Goal: Task Accomplishment & Management: Complete application form

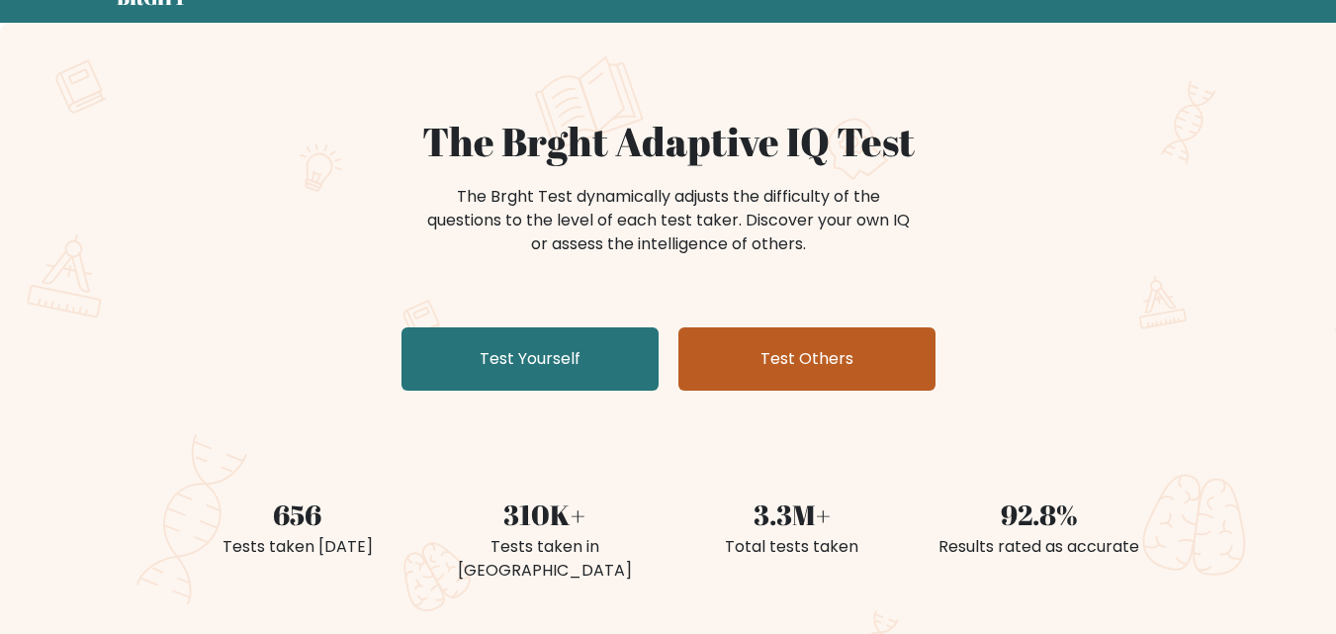
scroll to position [99, 0]
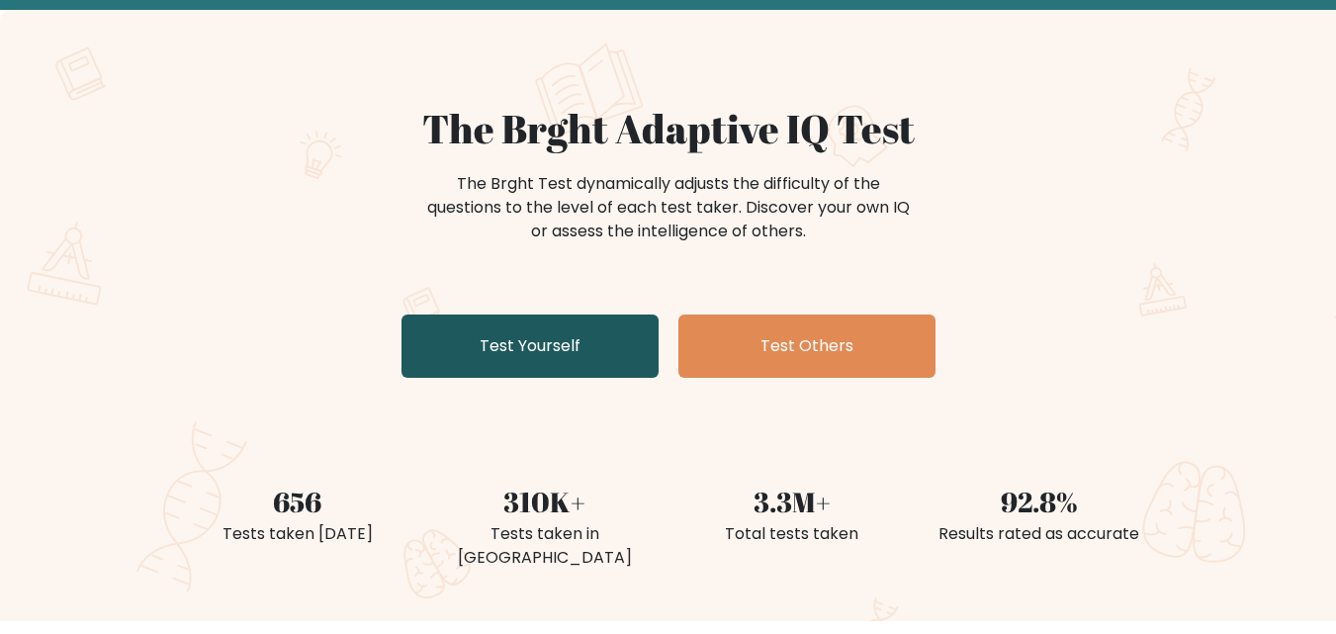
click at [531, 354] on link "Test Yourself" at bounding box center [530, 346] width 257 height 63
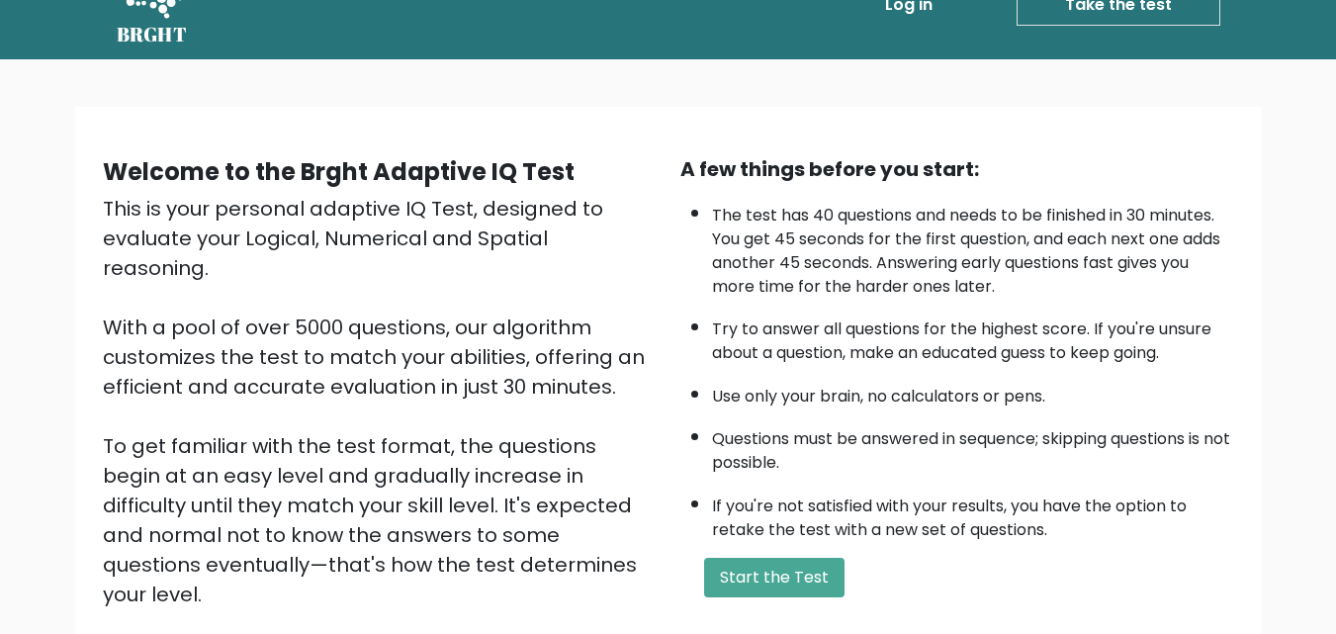
scroll to position [99, 0]
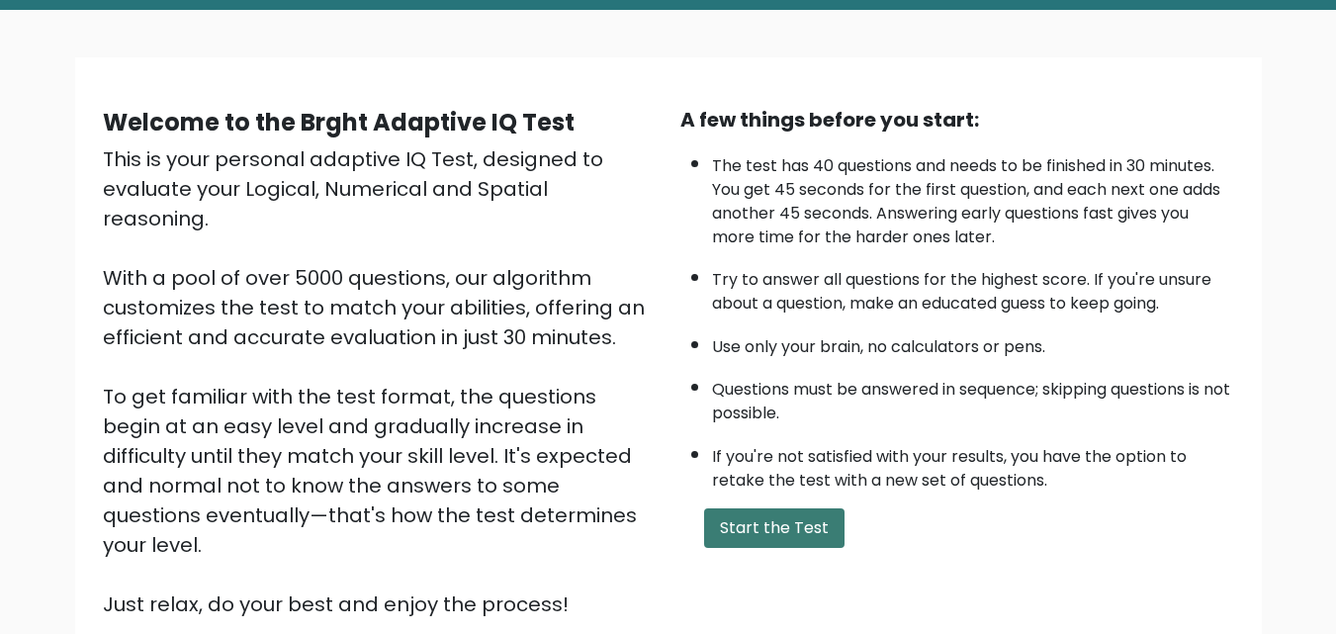
click at [774, 516] on button "Start the Test" at bounding box center [774, 528] width 140 height 40
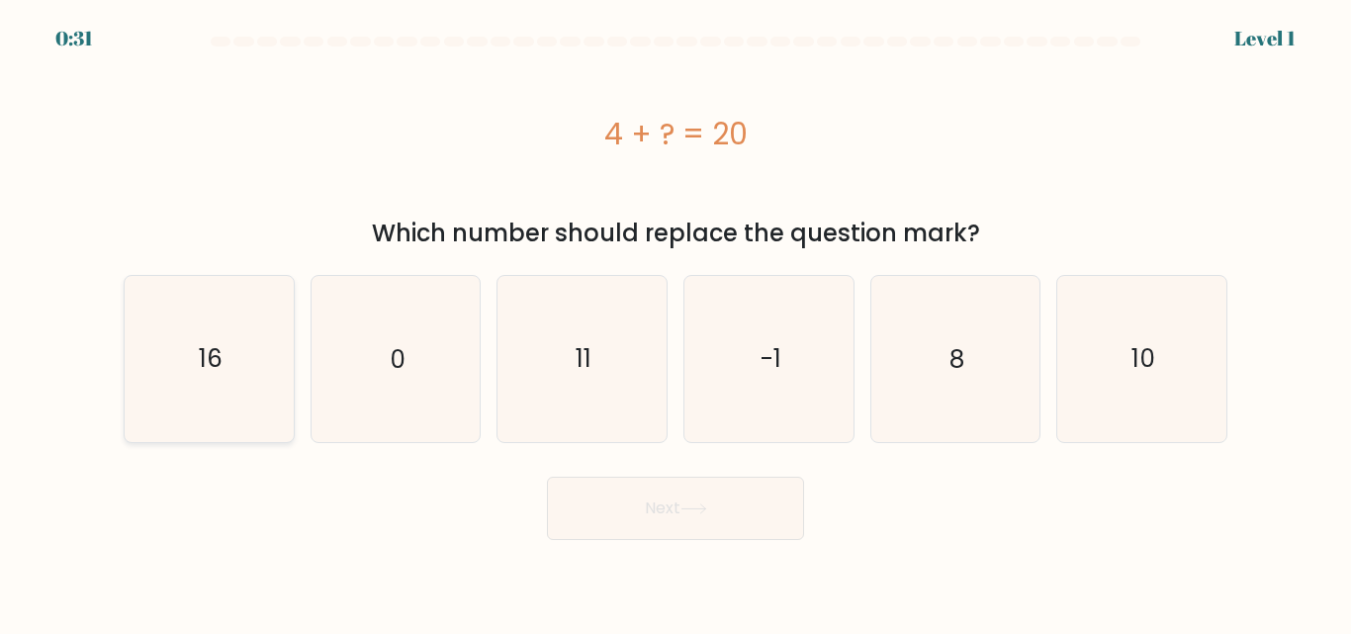
click at [166, 366] on icon "16" at bounding box center [209, 358] width 165 height 165
click at [676, 322] on input "a. 16" at bounding box center [676, 320] width 1 height 5
radio input "true"
click at [730, 514] on button "Next" at bounding box center [675, 508] width 257 height 63
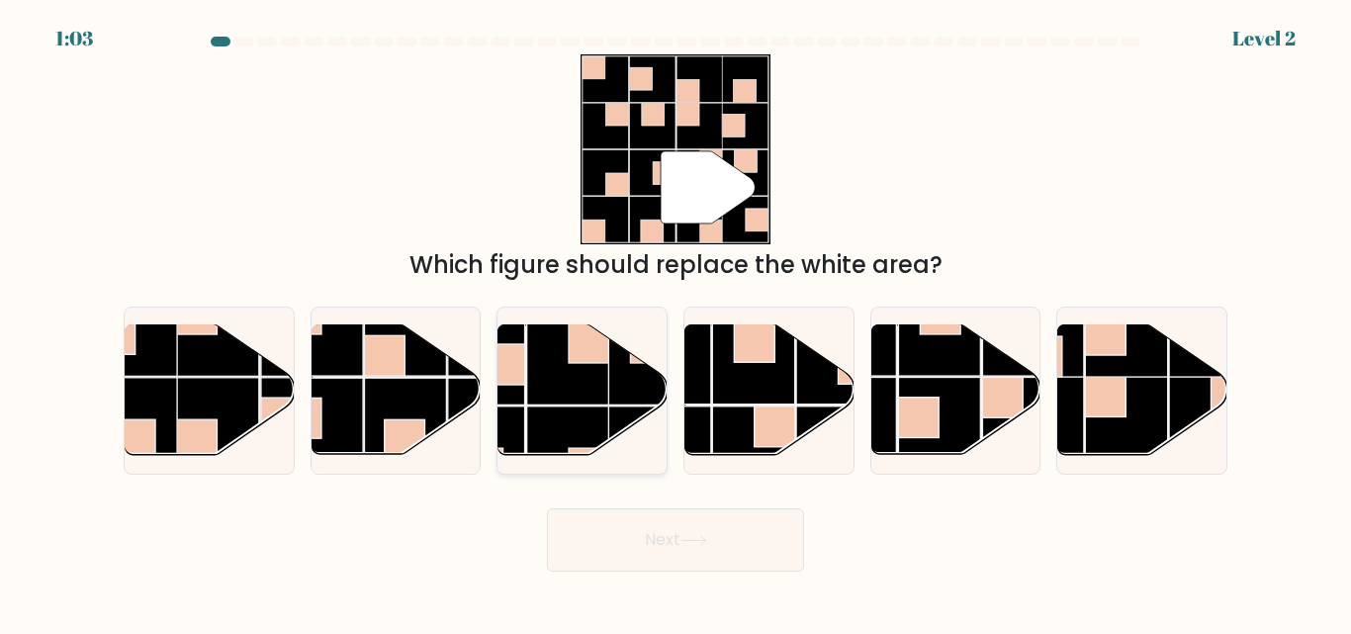
click at [573, 395] on rect at bounding box center [568, 363] width 82 height 82
click at [676, 322] on input "c." at bounding box center [676, 320] width 1 height 5
radio input "true"
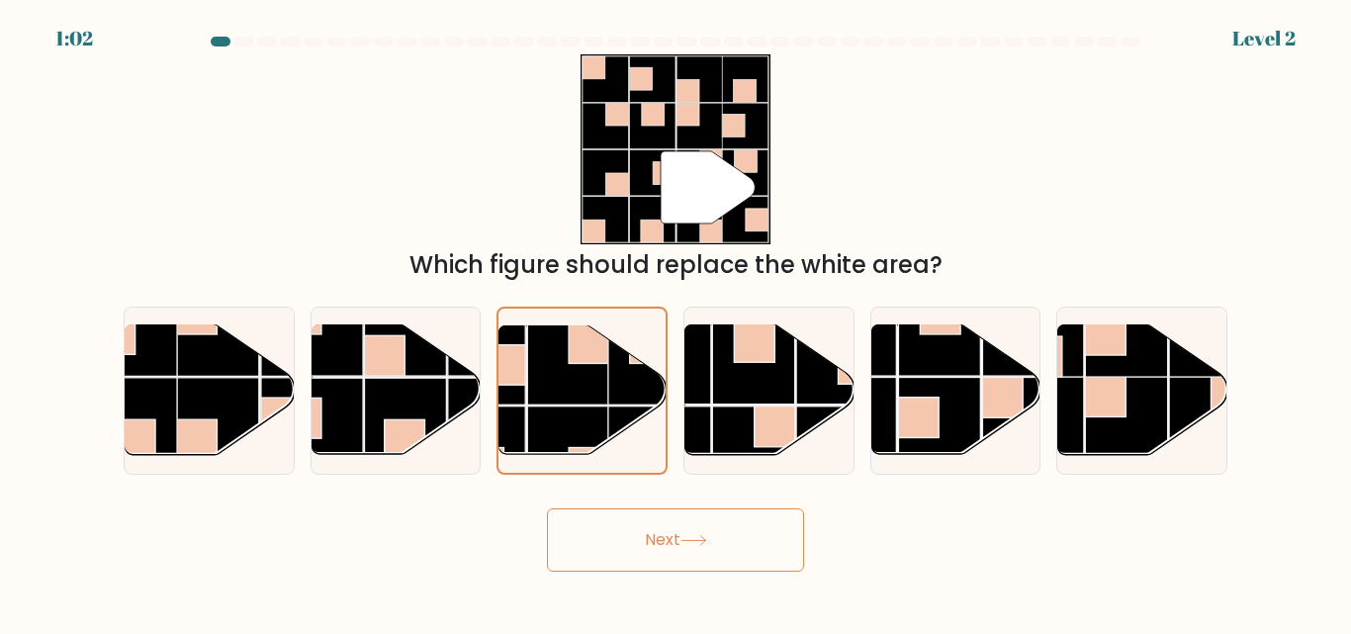
click at [683, 514] on button "Next" at bounding box center [675, 539] width 257 height 63
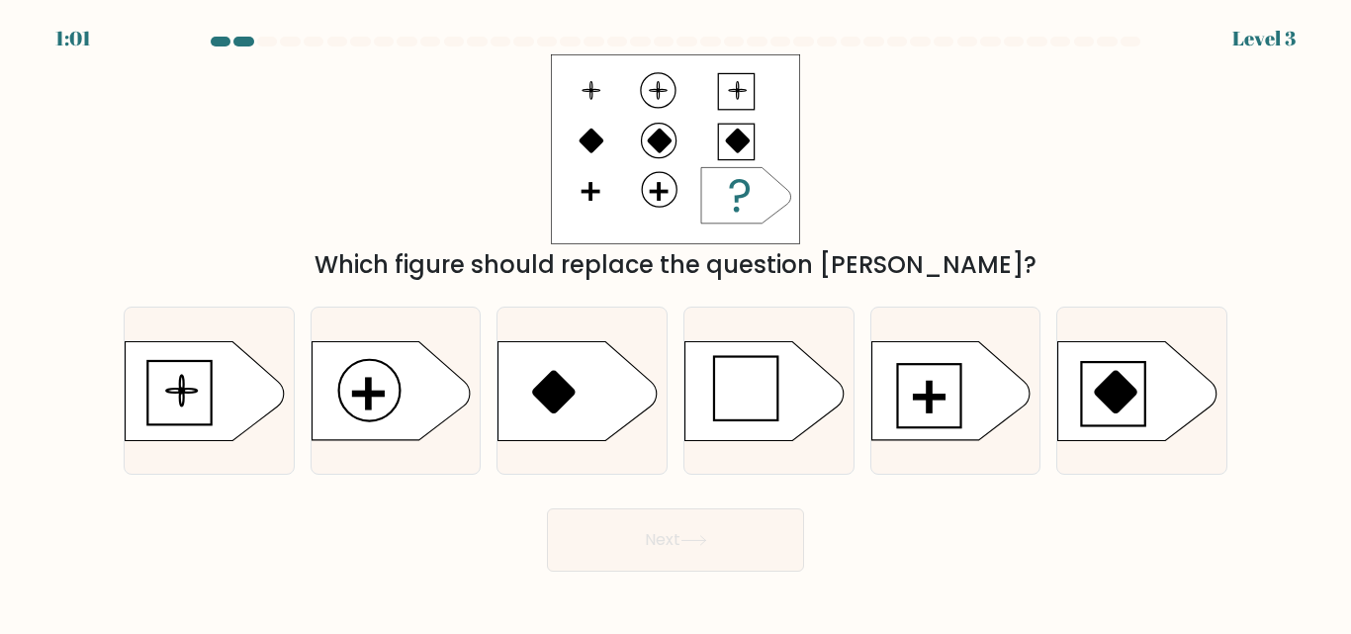
click at [679, 538] on button "Next" at bounding box center [675, 539] width 257 height 63
click at [927, 386] on rect at bounding box center [929, 397] width 4 height 31
click at [677, 322] on input "e." at bounding box center [676, 320] width 1 height 5
radio input "true"
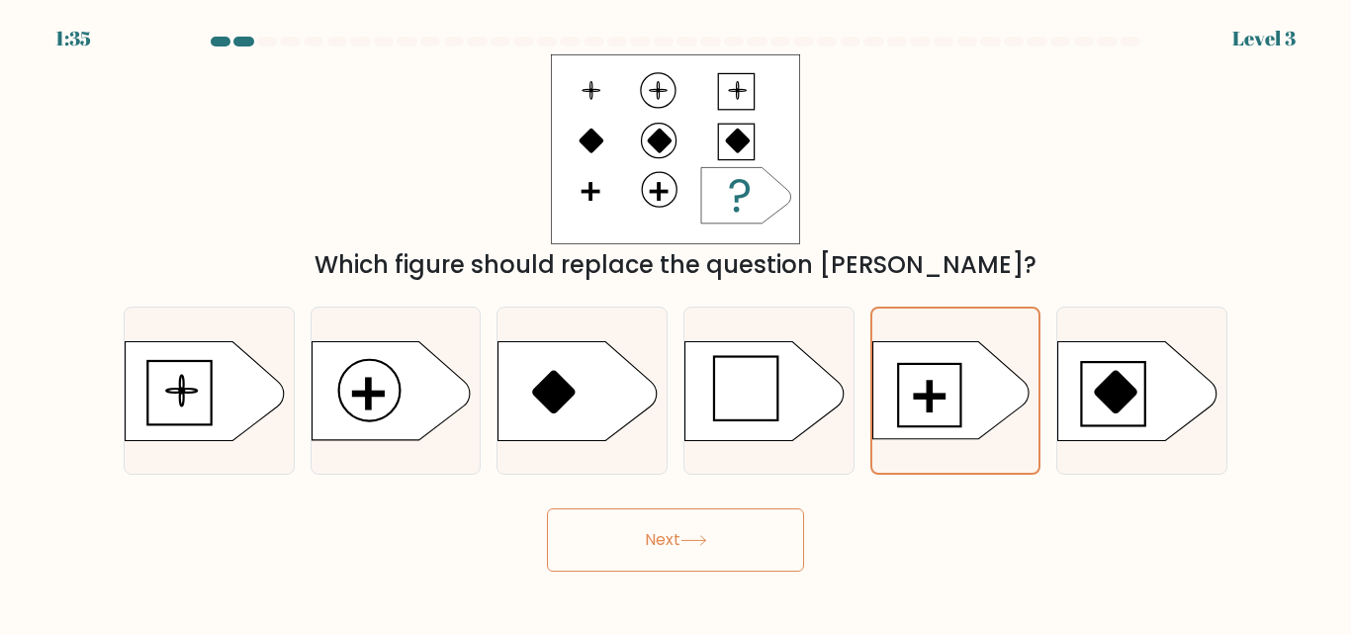
click at [771, 531] on button "Next" at bounding box center [675, 539] width 257 height 63
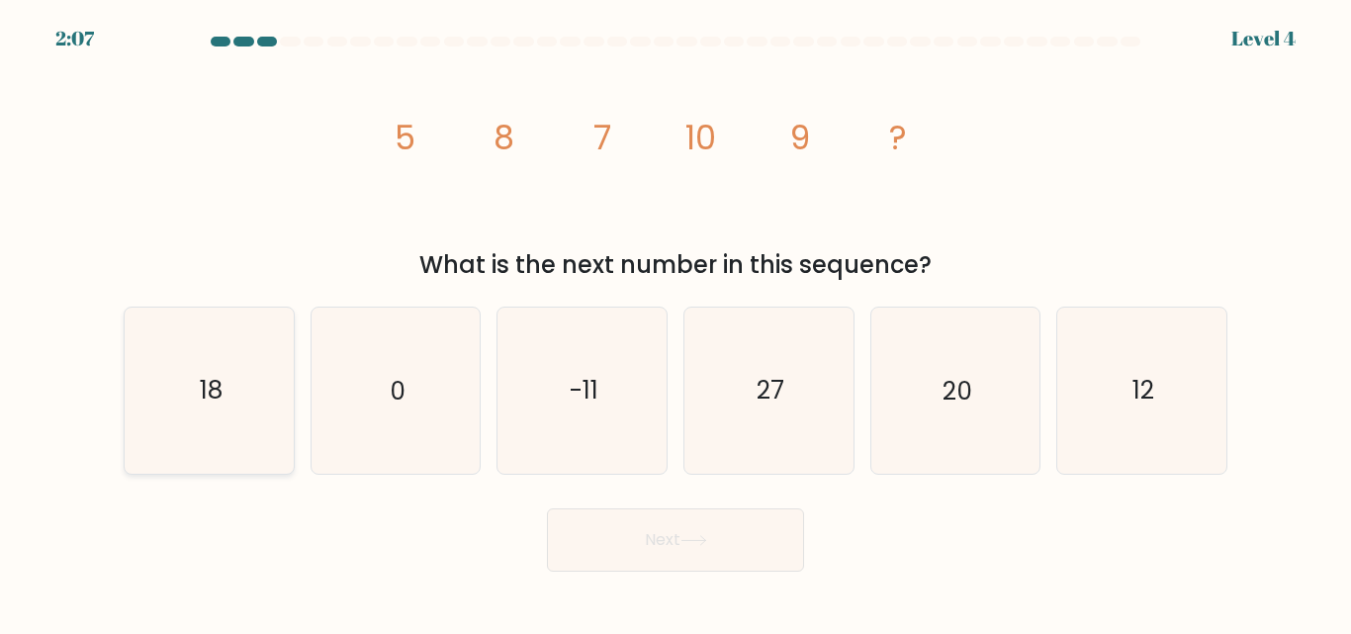
click at [224, 410] on icon "18" at bounding box center [209, 390] width 165 height 165
click at [676, 322] on input "a. 18" at bounding box center [676, 320] width 1 height 5
radio input "true"
click at [603, 535] on button "Next" at bounding box center [675, 539] width 257 height 63
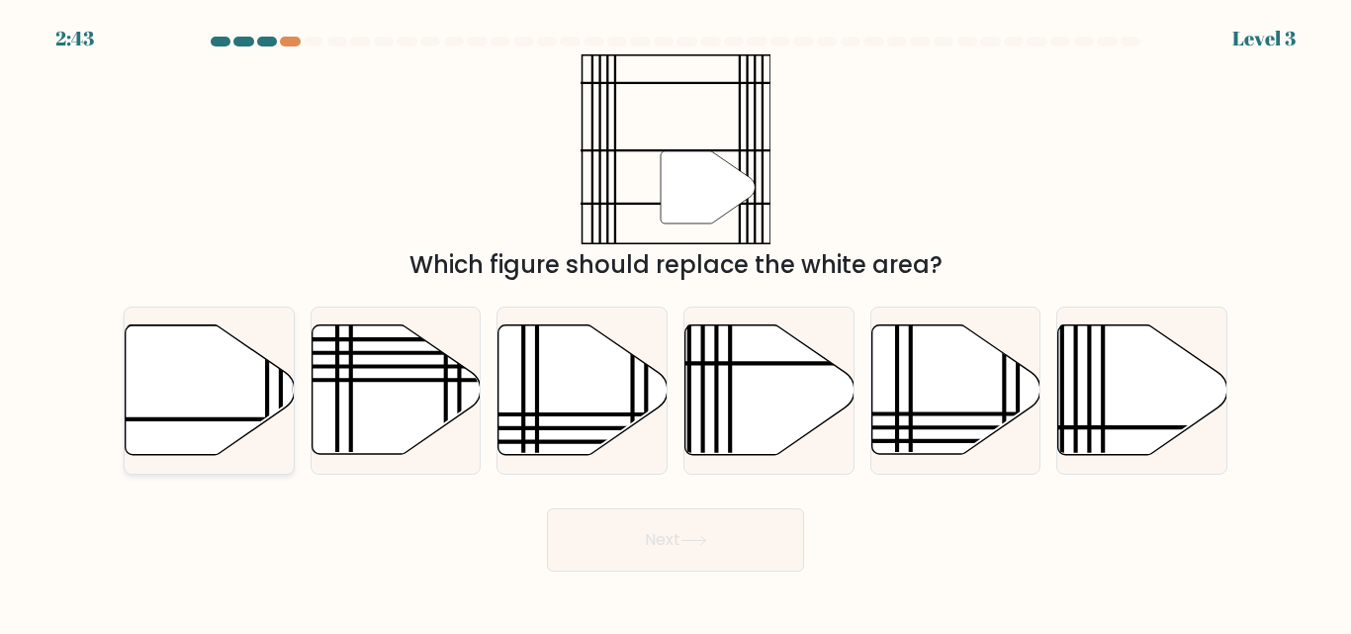
click at [171, 377] on icon at bounding box center [210, 390] width 169 height 130
click at [676, 322] on input "a." at bounding box center [676, 320] width 1 height 5
radio input "true"
click at [673, 542] on button "Next" at bounding box center [675, 539] width 257 height 63
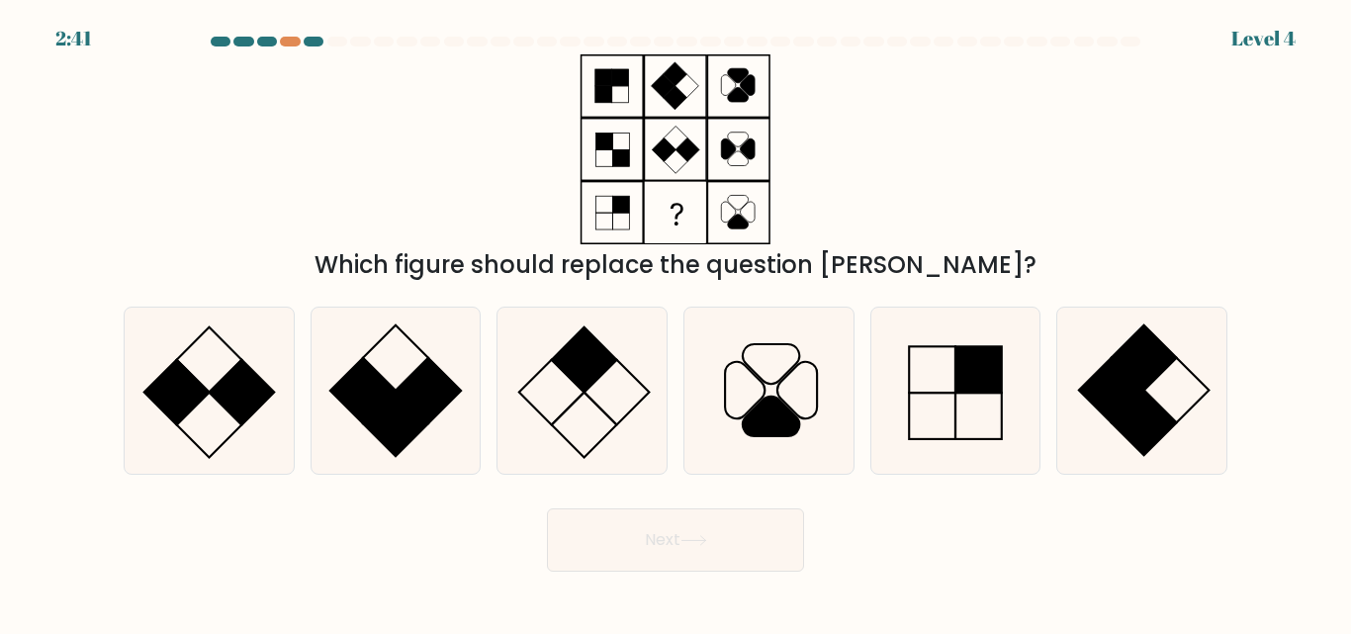
click at [679, 526] on button "Next" at bounding box center [675, 539] width 257 height 63
click at [292, 41] on div at bounding box center [290, 42] width 20 height 10
click at [594, 389] on icon at bounding box center [582, 390] width 165 height 165
click at [676, 322] on input "c." at bounding box center [676, 320] width 1 height 5
radio input "true"
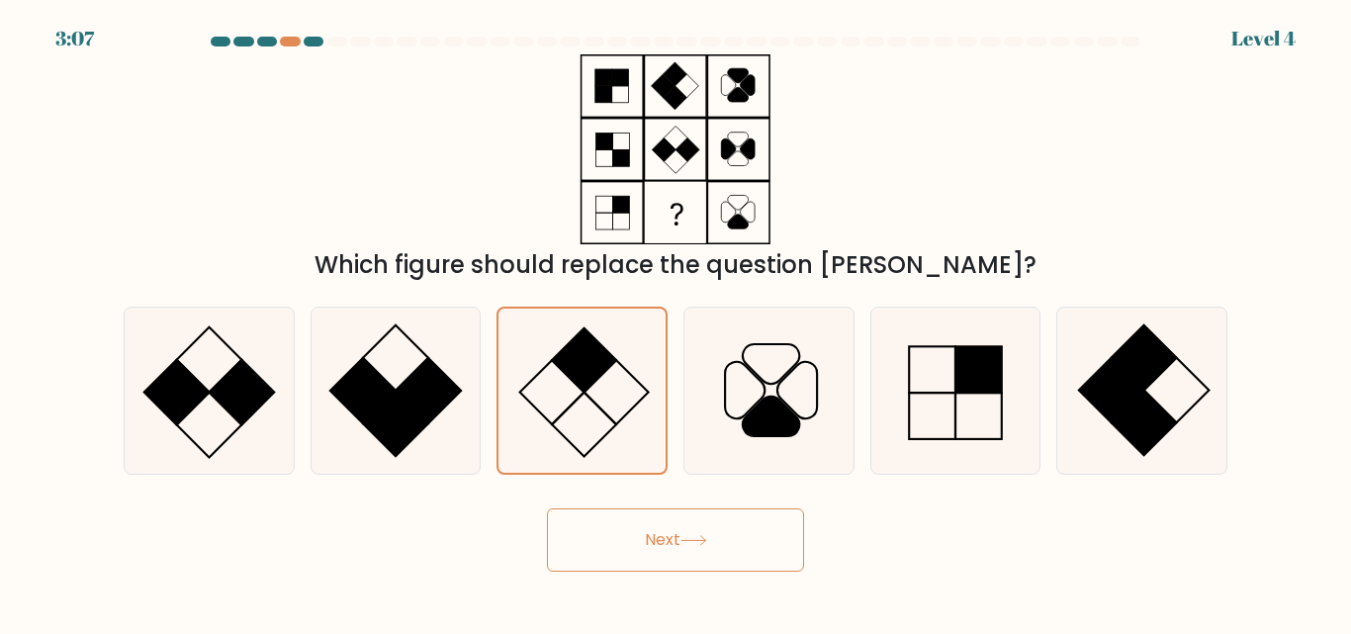
click at [676, 531] on button "Next" at bounding box center [675, 539] width 257 height 63
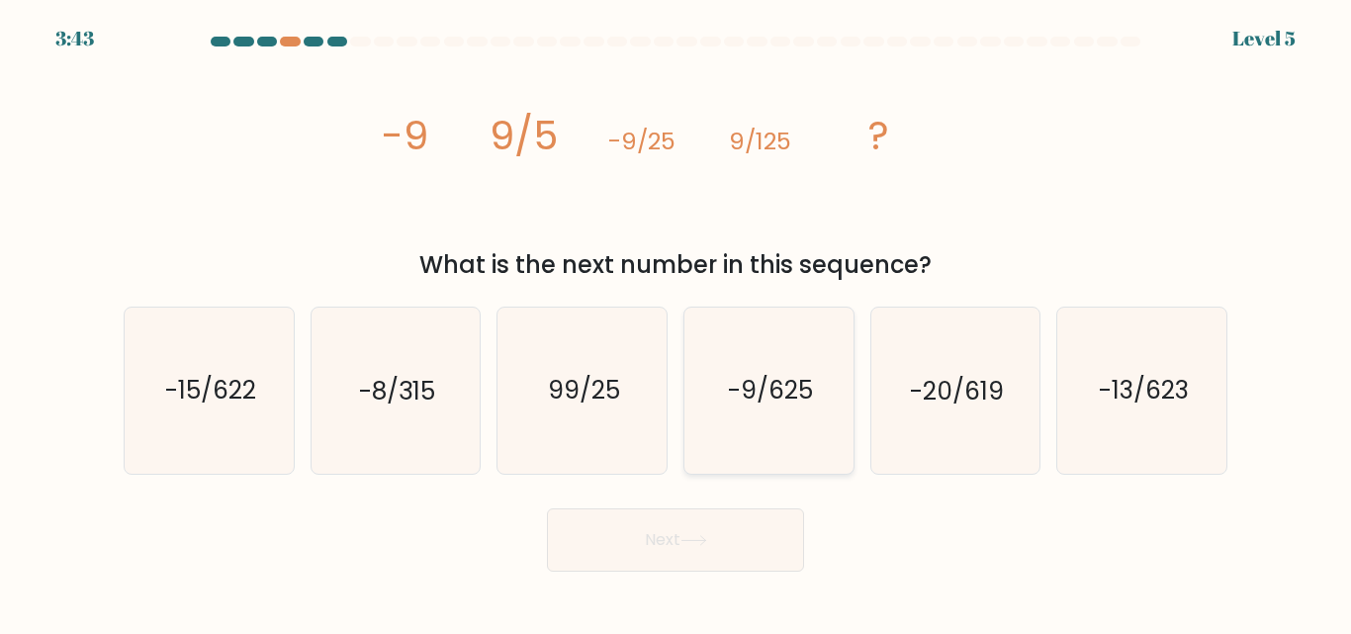
click at [772, 403] on text "-9/625" at bounding box center [770, 391] width 85 height 35
click at [677, 322] on input "d. -9/625" at bounding box center [676, 320] width 1 height 5
radio input "true"
click at [694, 564] on button "Next" at bounding box center [675, 539] width 257 height 63
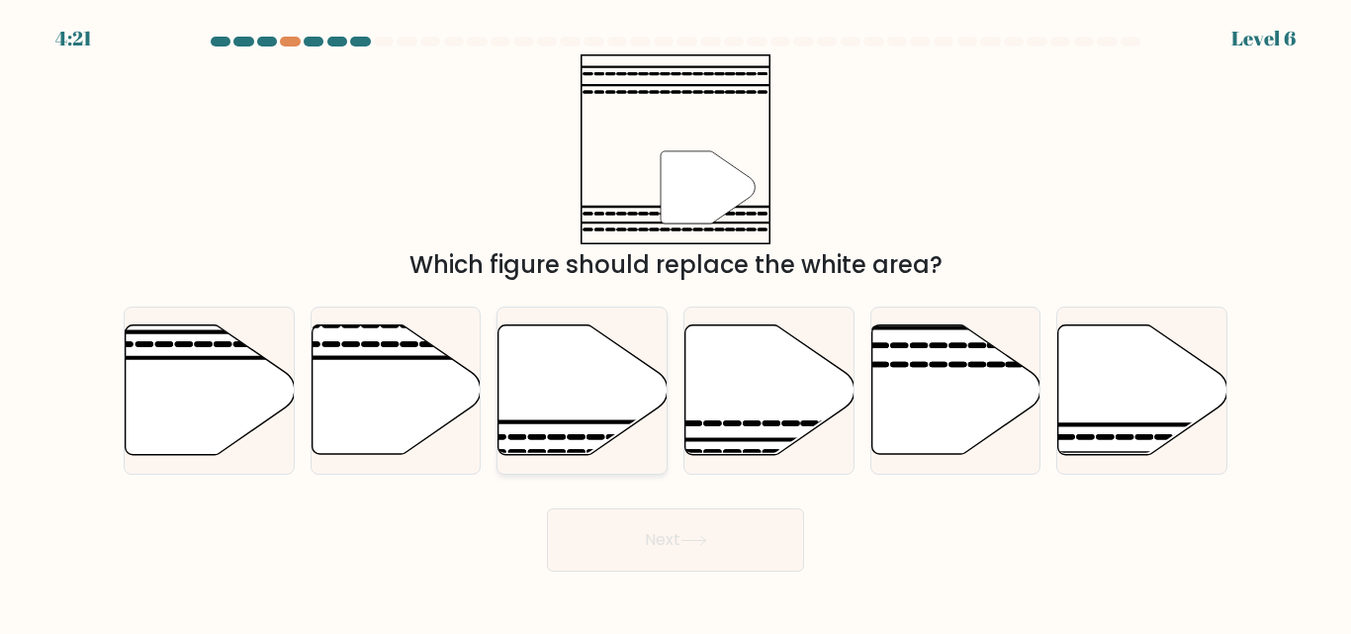
click at [546, 402] on icon at bounding box center [583, 390] width 169 height 130
click at [676, 322] on input "c." at bounding box center [676, 320] width 1 height 5
radio input "true"
click at [662, 528] on button "Next" at bounding box center [675, 539] width 257 height 63
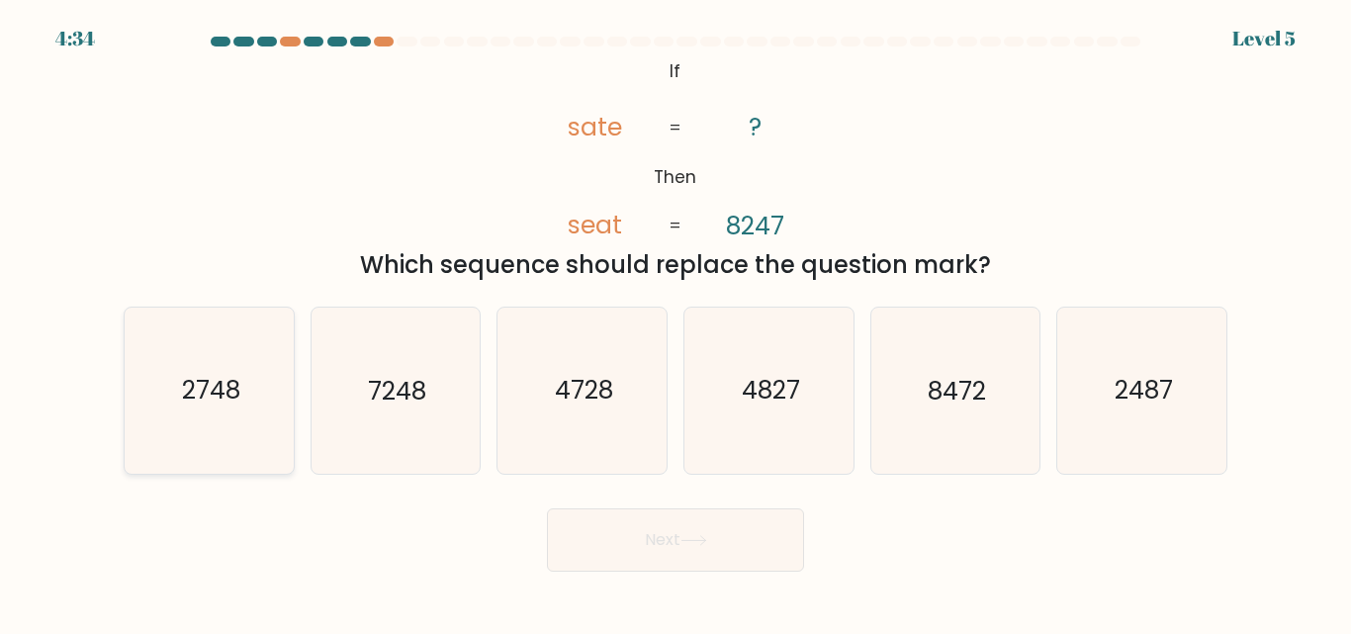
click at [279, 413] on icon "2748" at bounding box center [209, 390] width 165 height 165
click at [676, 322] on input "a. 2748" at bounding box center [676, 320] width 1 height 5
radio input "true"
click at [702, 546] on button "Next" at bounding box center [675, 539] width 257 height 63
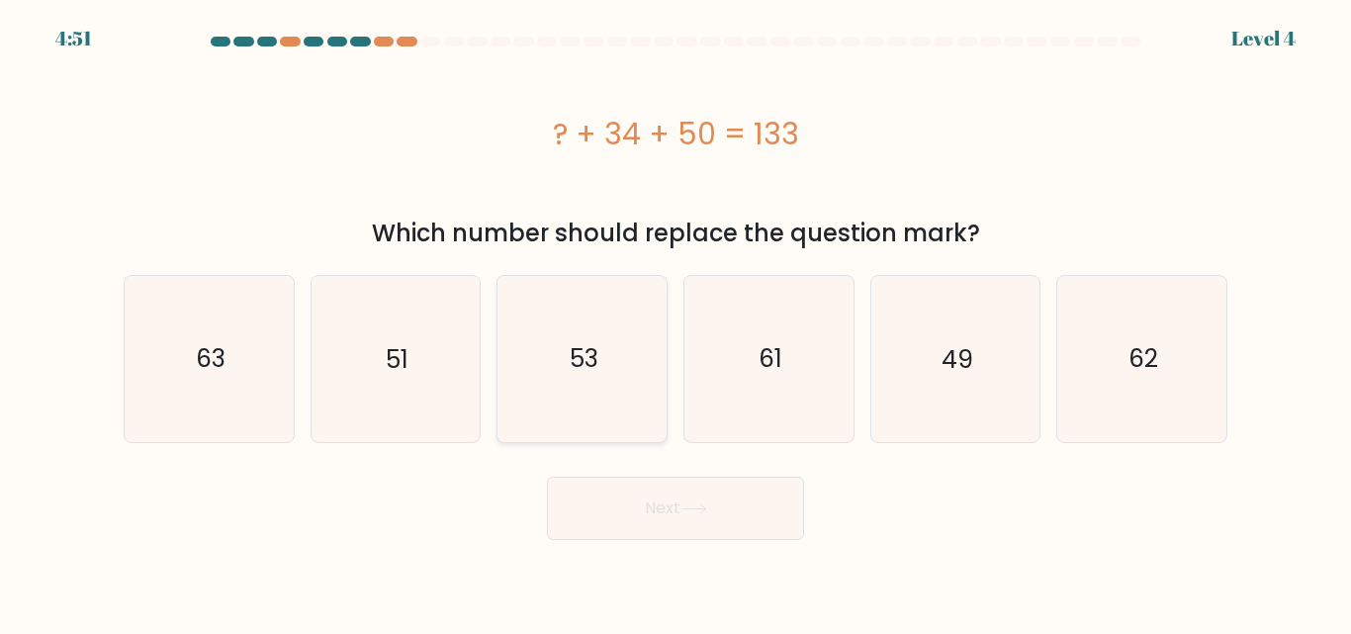
click at [596, 409] on icon "53" at bounding box center [582, 358] width 165 height 165
click at [676, 322] on input "c. 53" at bounding box center [676, 320] width 1 height 5
radio input "true"
click at [705, 505] on icon at bounding box center [694, 508] width 27 height 11
